Goal: Download file/media

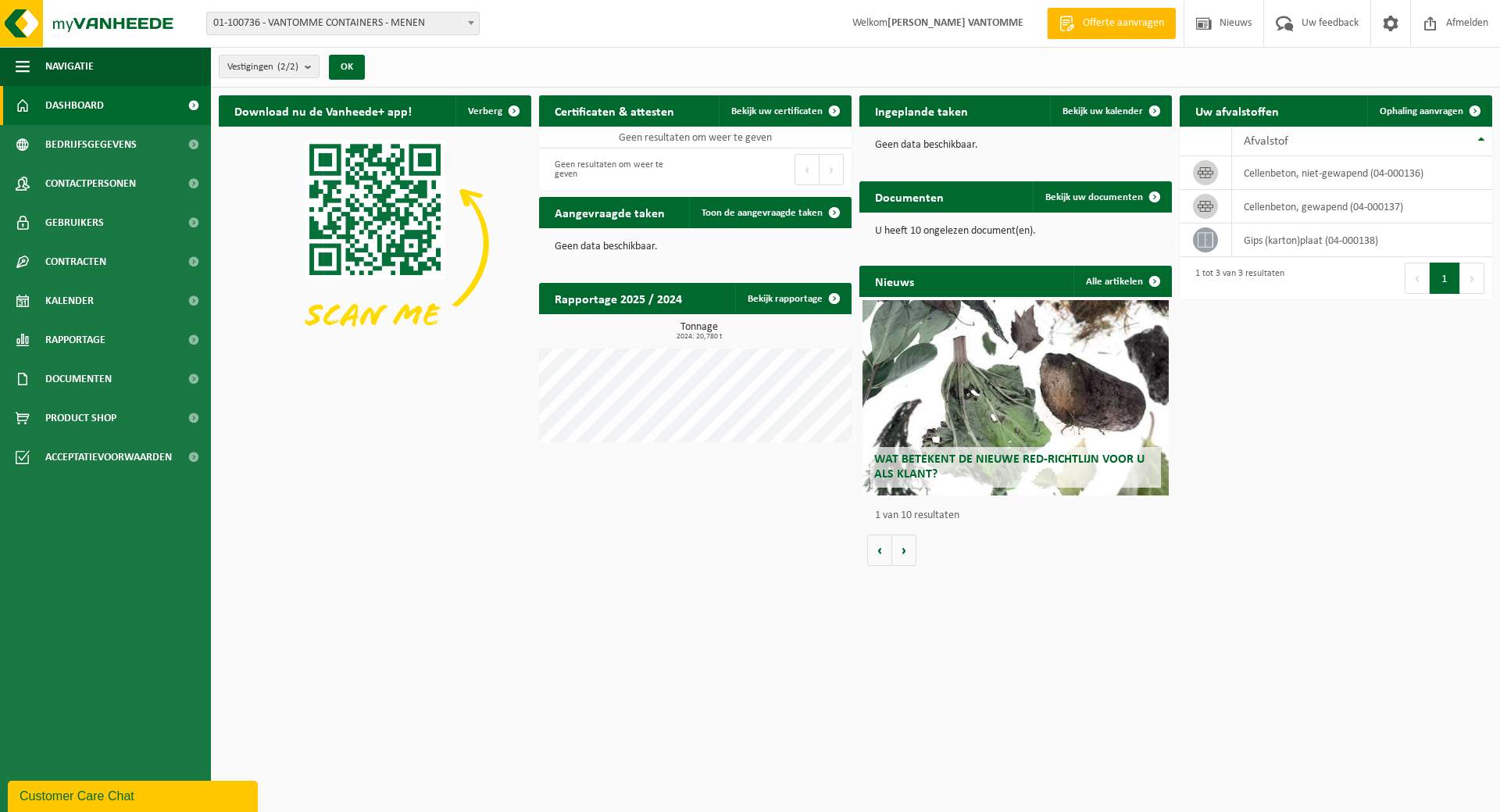
click at [426, 24] on span "01-100736 - VANTOMME CONTAINERS - MENEN" at bounding box center [343, 23] width 272 height 22
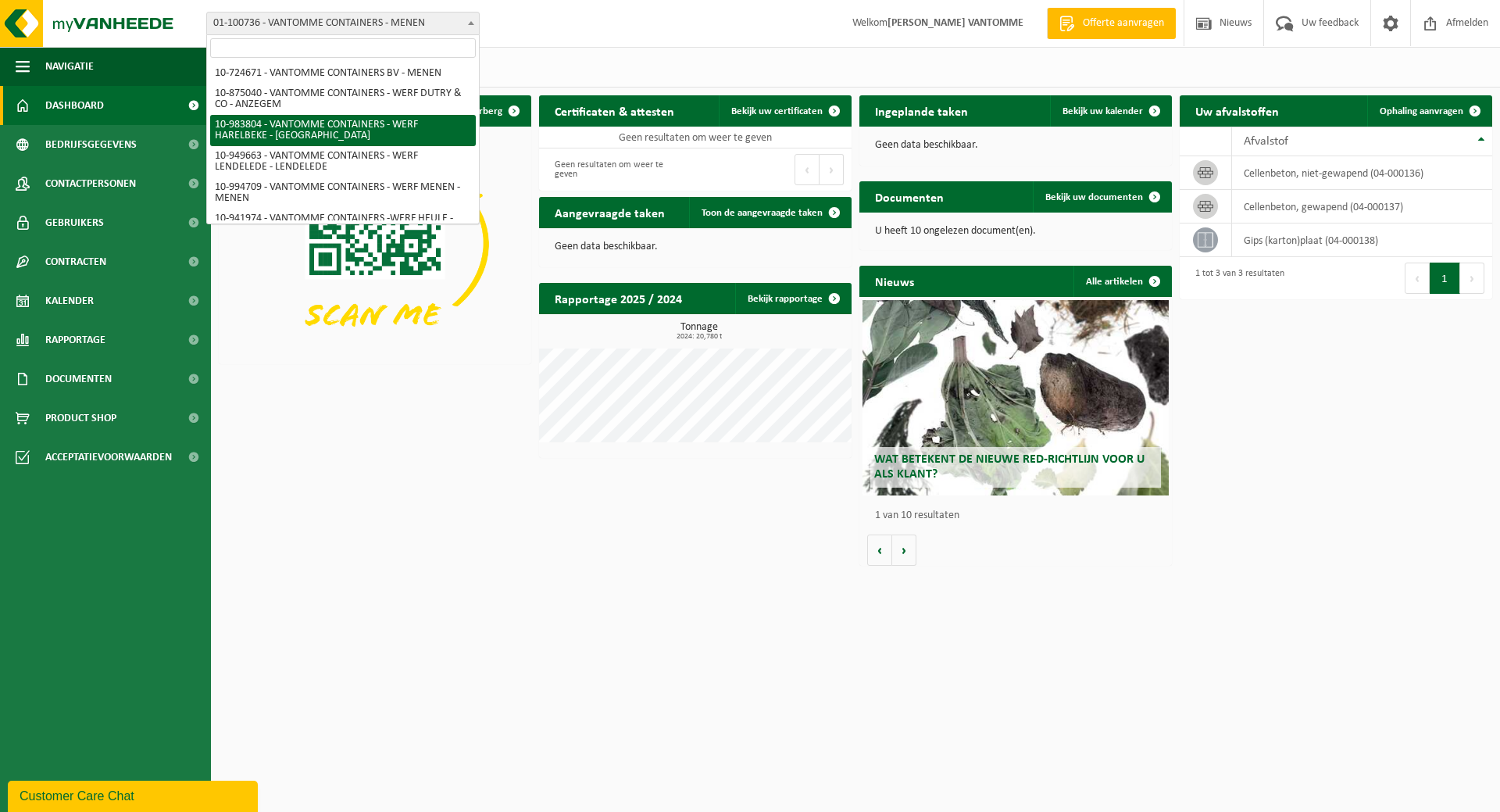
scroll to position [61, 0]
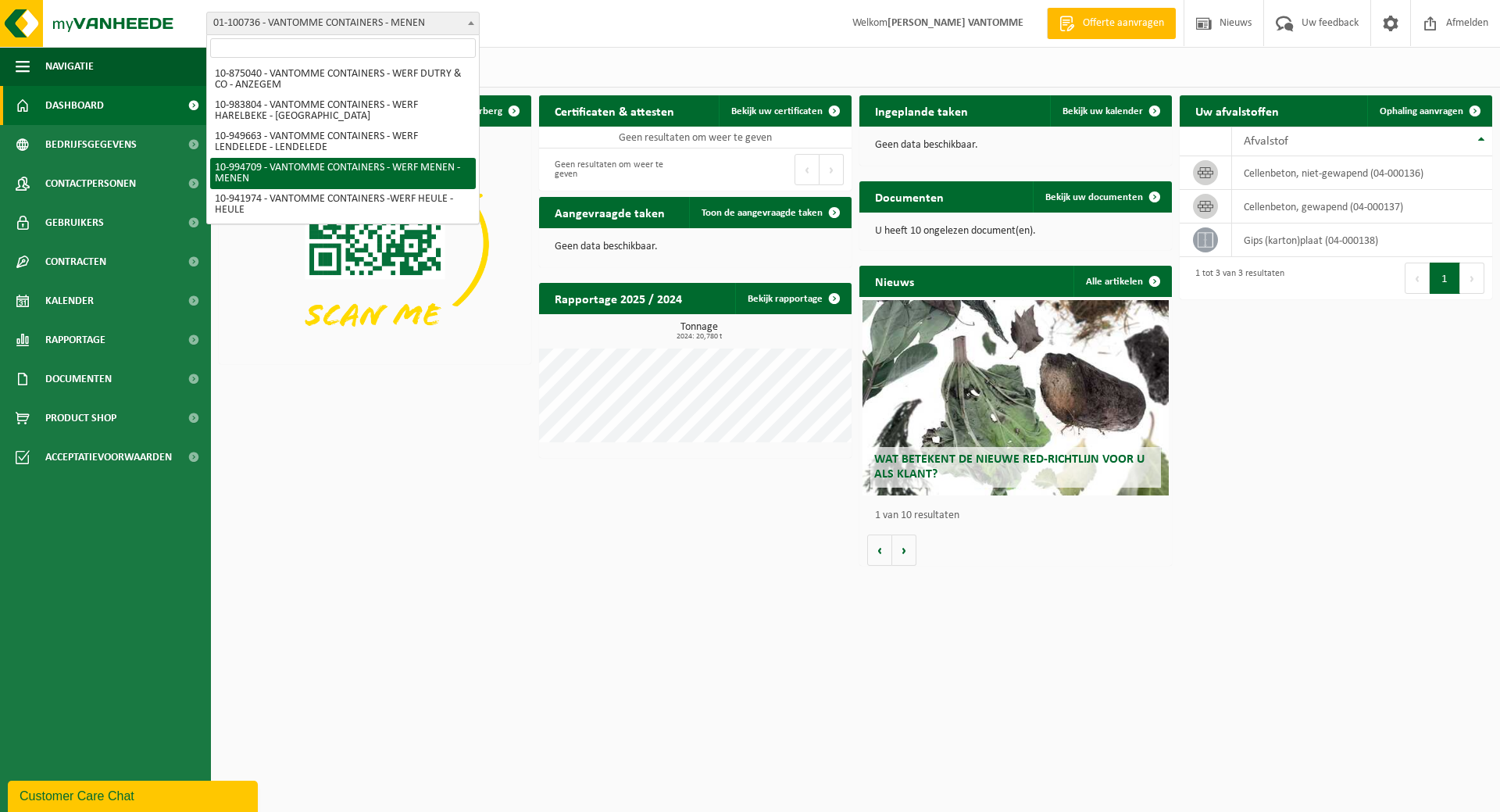
select select "171743"
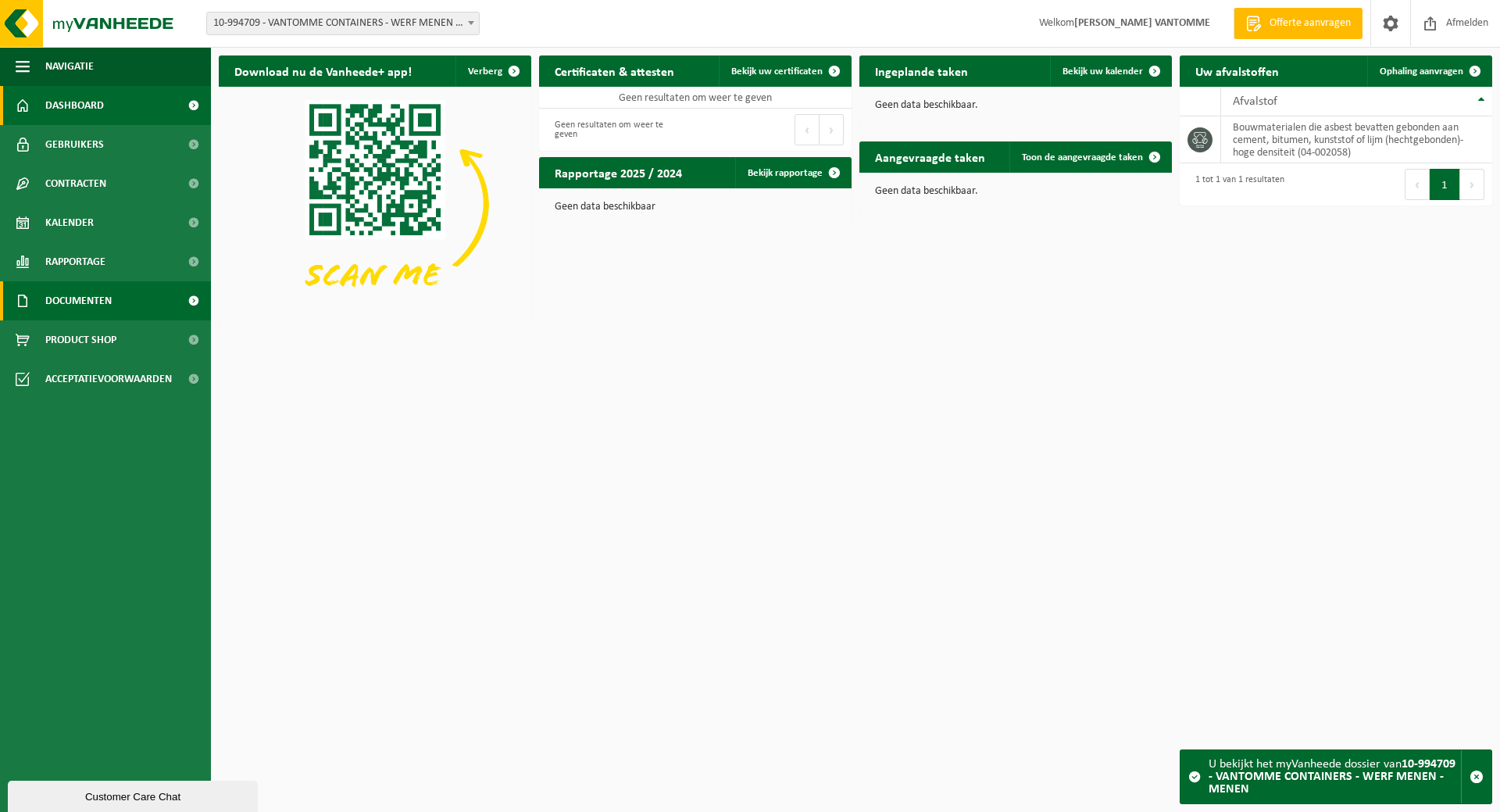
click at [85, 302] on span "Documenten" at bounding box center [77, 300] width 66 height 39
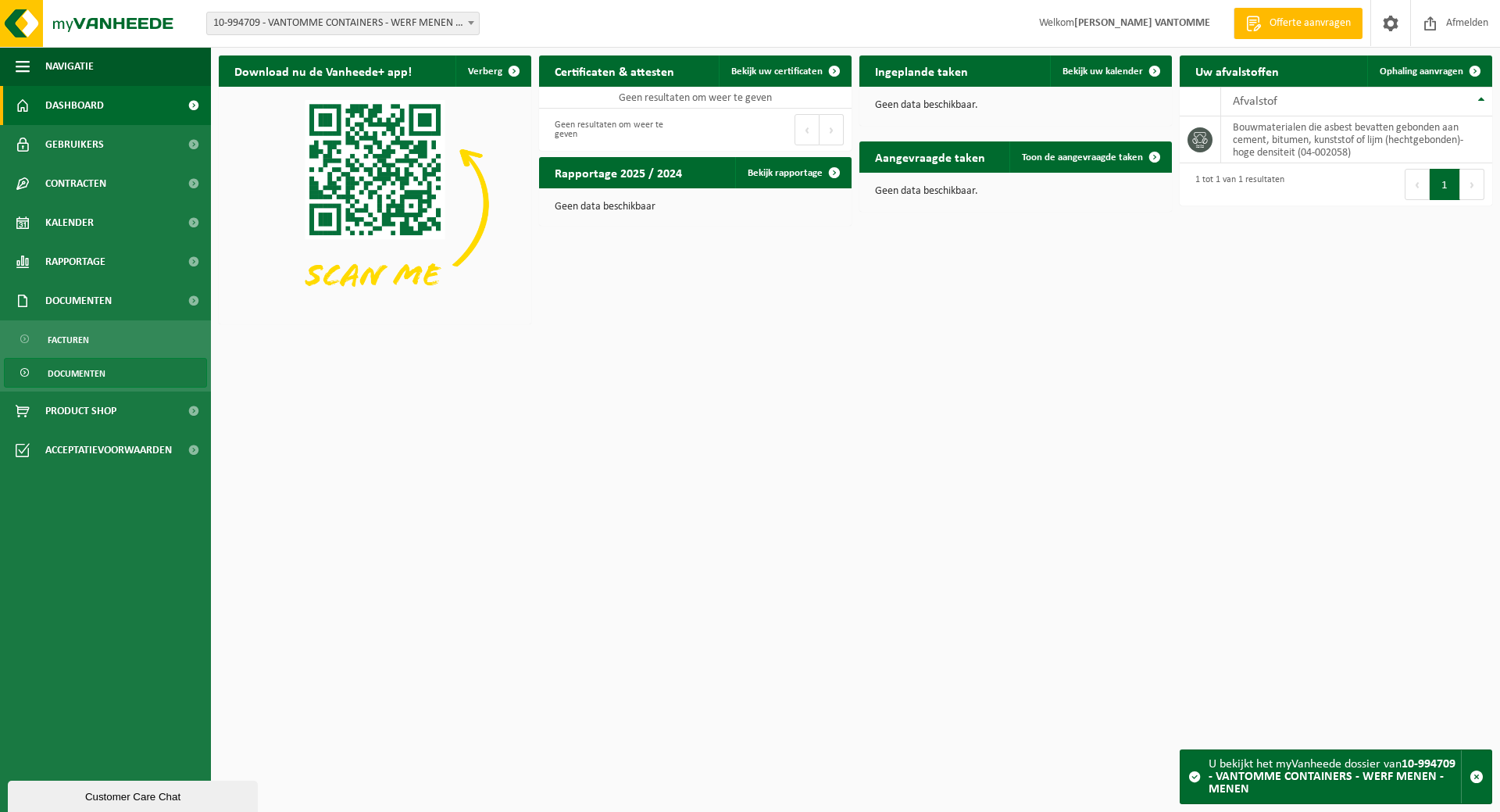
click at [86, 372] on span "Documenten" at bounding box center [76, 373] width 58 height 30
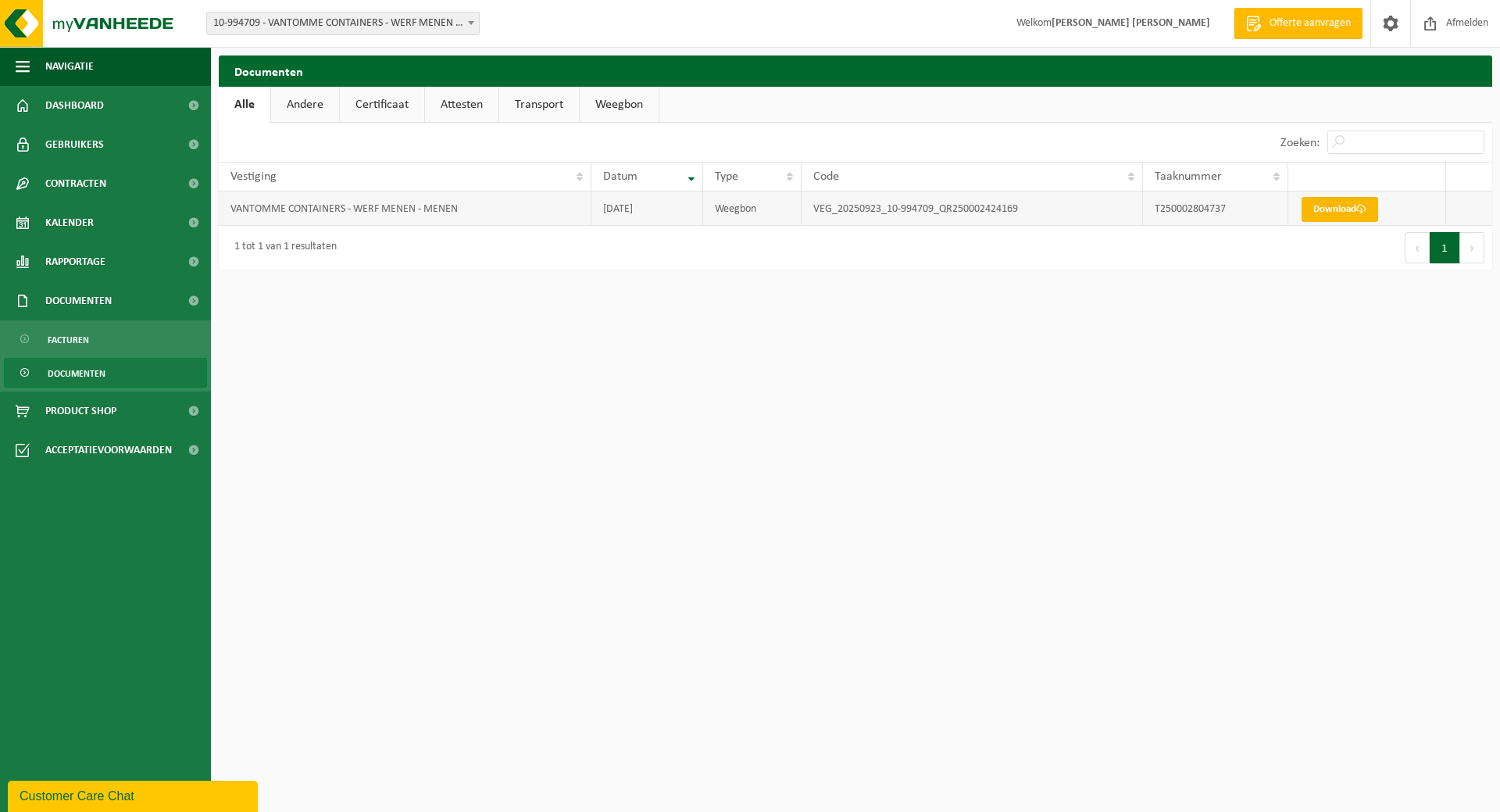
click at [1321, 205] on link "Download" at bounding box center [1339, 209] width 76 height 25
click at [31, 18] on img at bounding box center [94, 23] width 187 height 47
